Goal: Transaction & Acquisition: Purchase product/service

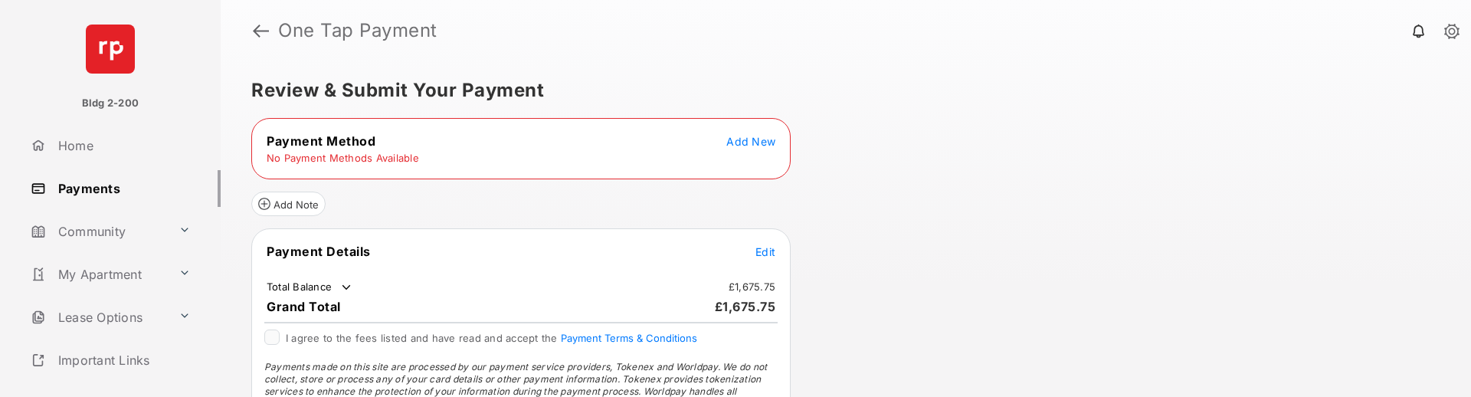
click at [738, 150] on table "Payment Method Add New No Payment Methods Available" at bounding box center [521, 148] width 538 height 35
click at [742, 146] on span "Add New" at bounding box center [750, 141] width 49 height 13
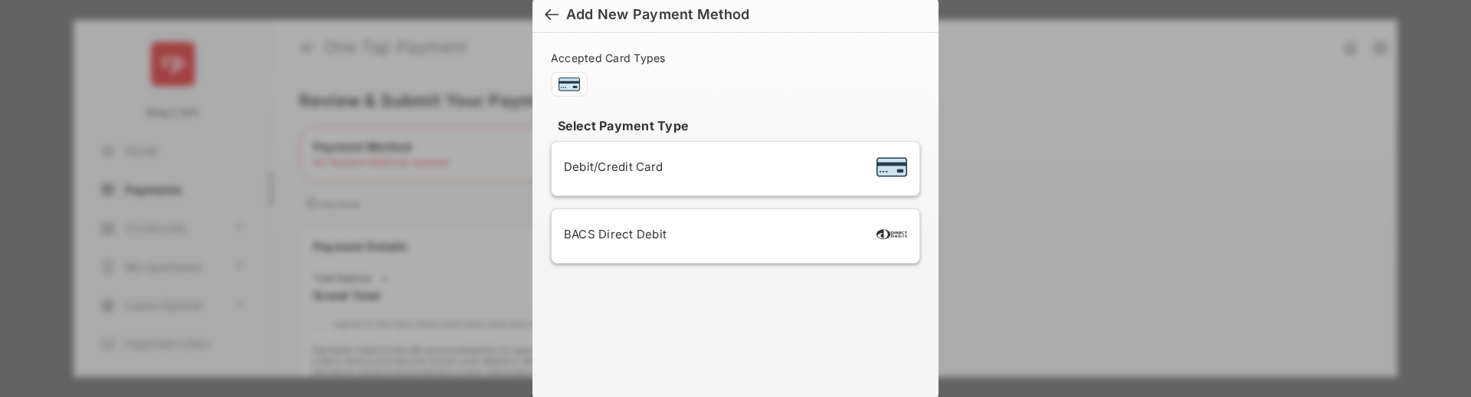
click at [656, 162] on span "Debit/Credit Card" at bounding box center [613, 166] width 99 height 15
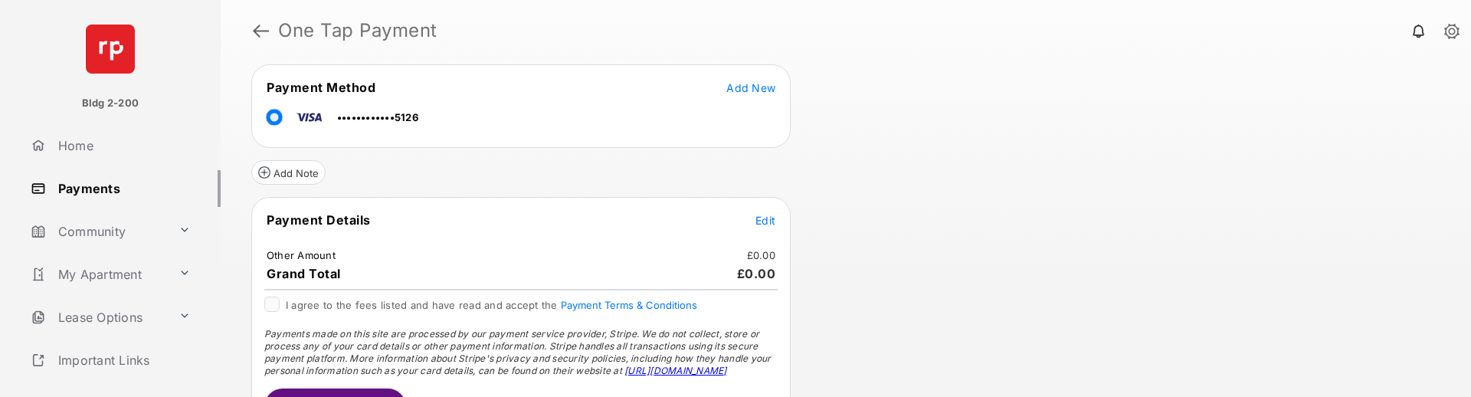
scroll to position [77, 0]
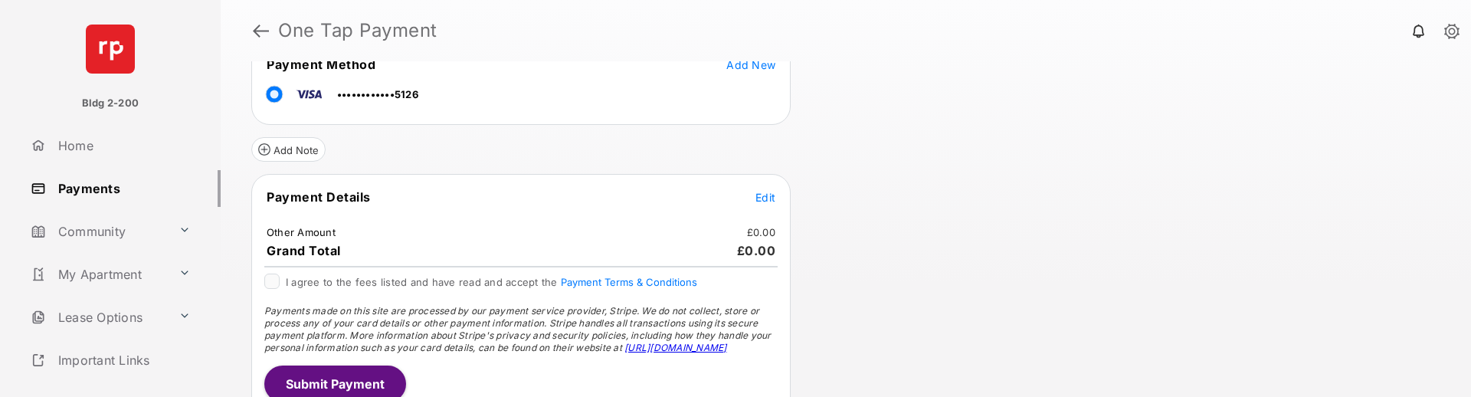
click at [768, 200] on span "Edit" at bounding box center [765, 197] width 20 height 13
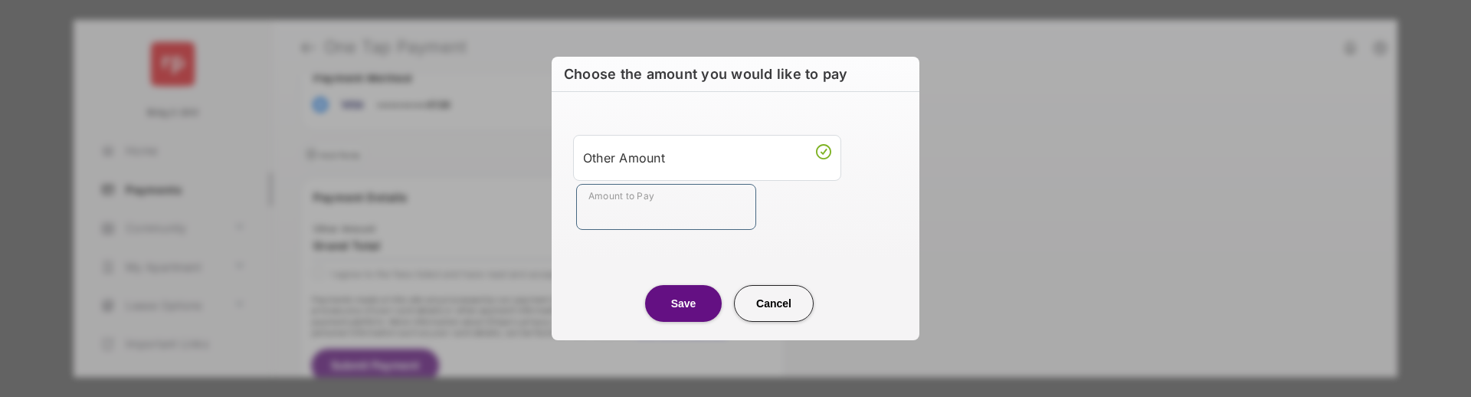
click at [643, 192] on input "Amount to Pay" at bounding box center [666, 207] width 180 height 46
type input "***"
click at [695, 300] on button "Save" at bounding box center [683, 303] width 77 height 37
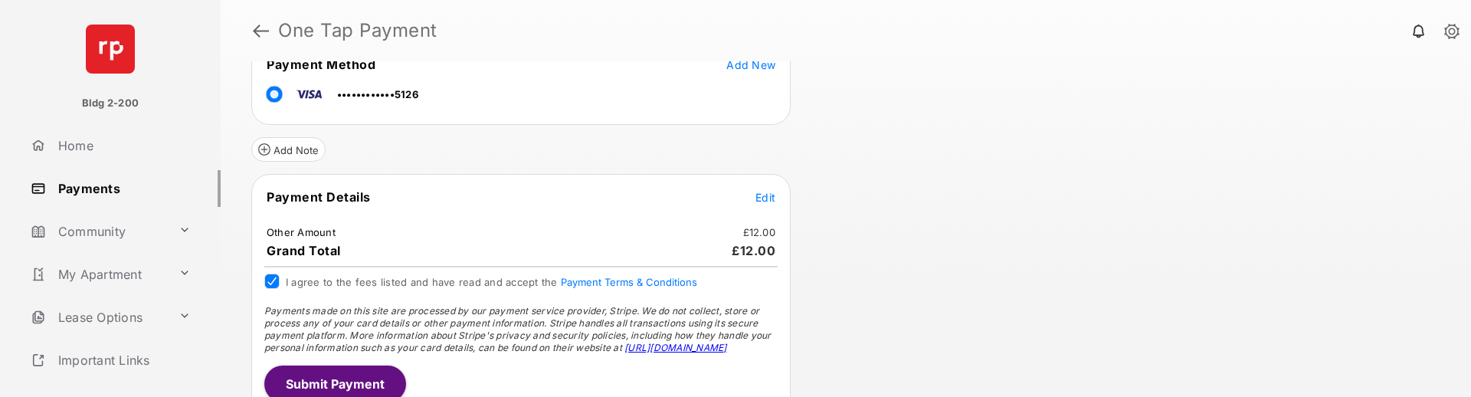
click at [322, 377] on button "Submit Payment" at bounding box center [335, 383] width 142 height 37
